Goal: Task Accomplishment & Management: Manage account settings

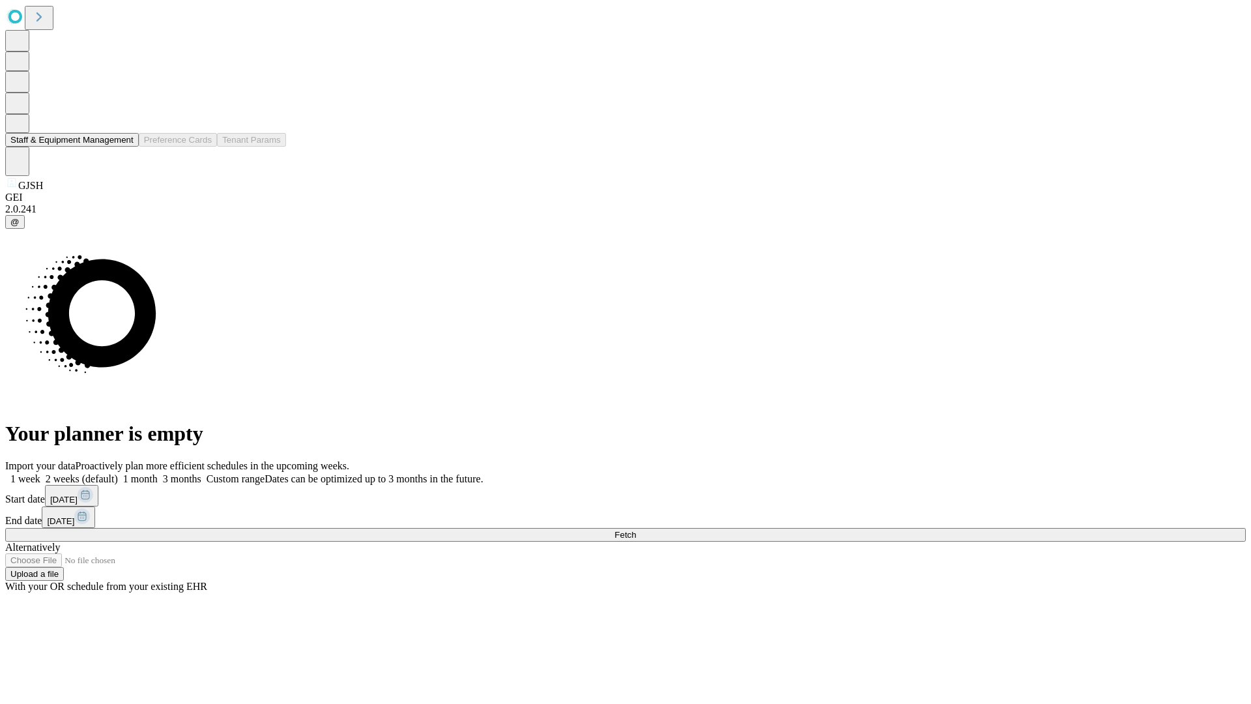
click at [124, 147] on button "Staff & Equipment Management" at bounding box center [72, 140] width 134 height 14
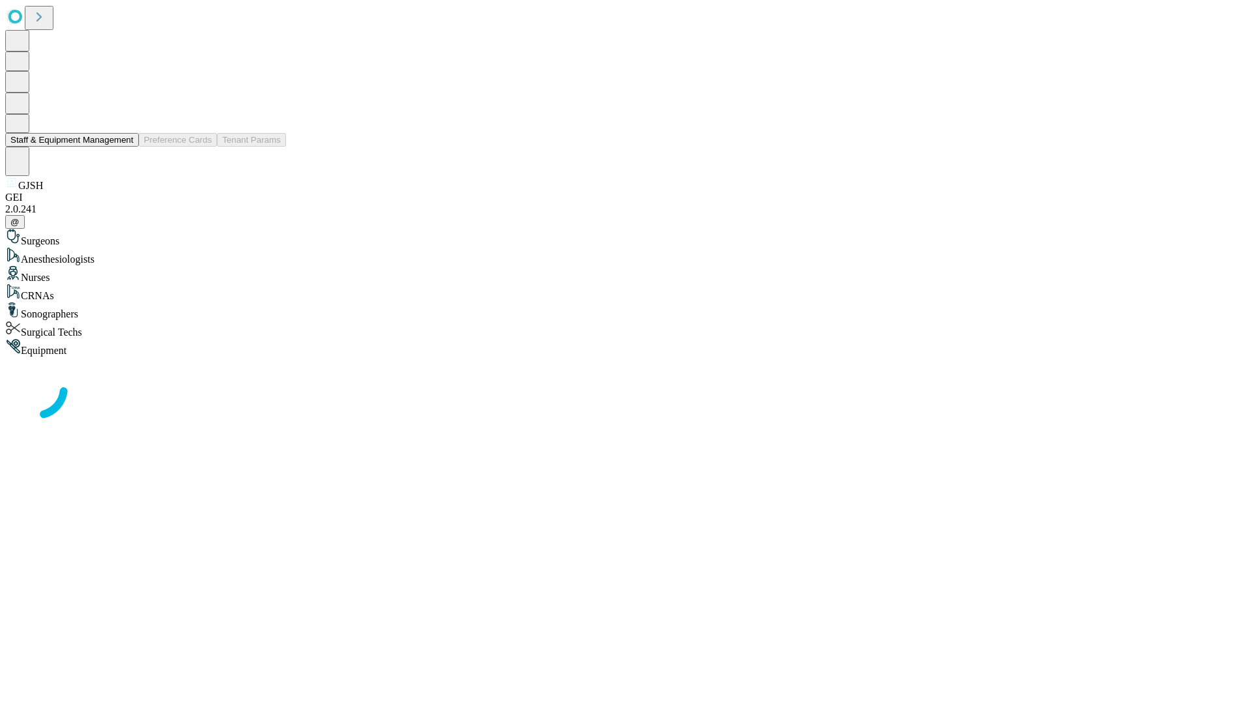
click at [124, 147] on button "Staff & Equipment Management" at bounding box center [72, 140] width 134 height 14
